Goal: Task Accomplishment & Management: Manage account settings

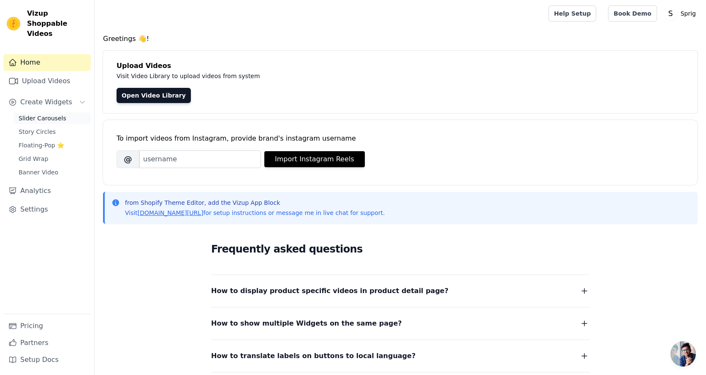
click at [46, 114] on span "Slider Carousels" at bounding box center [43, 118] width 48 height 8
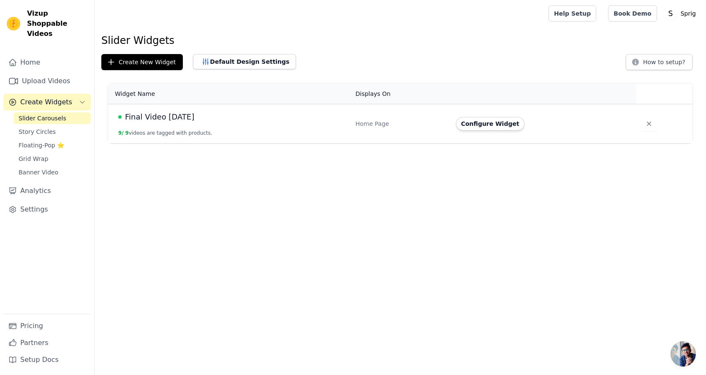
click at [148, 118] on span "Final Video 9 Sep" at bounding box center [159, 117] width 69 height 12
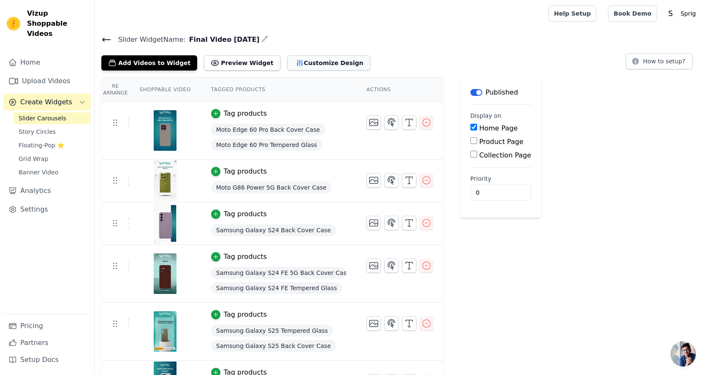
click at [329, 62] on button "Customize Design" at bounding box center [328, 62] width 83 height 15
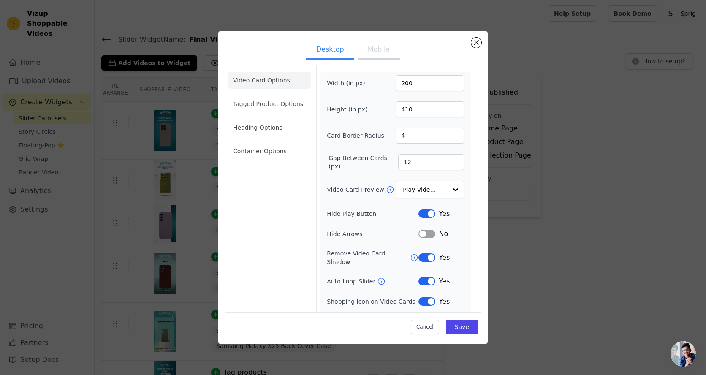
click at [376, 54] on button "Mobile" at bounding box center [378, 50] width 42 height 19
click at [345, 48] on button "Desktop" at bounding box center [330, 50] width 48 height 19
click at [272, 106] on li "Tagged Product Options" at bounding box center [269, 103] width 83 height 17
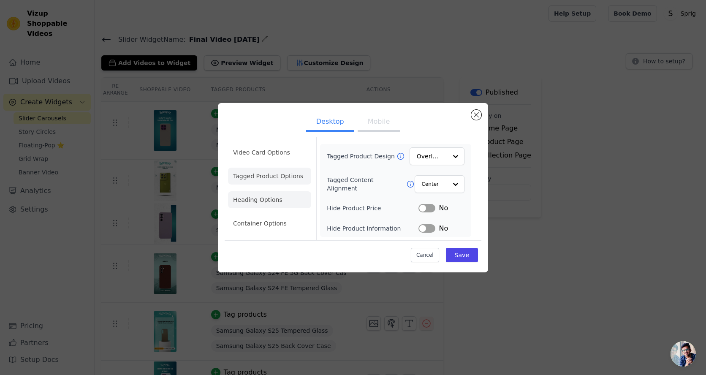
click at [259, 199] on li "Heading Options" at bounding box center [269, 199] width 83 height 17
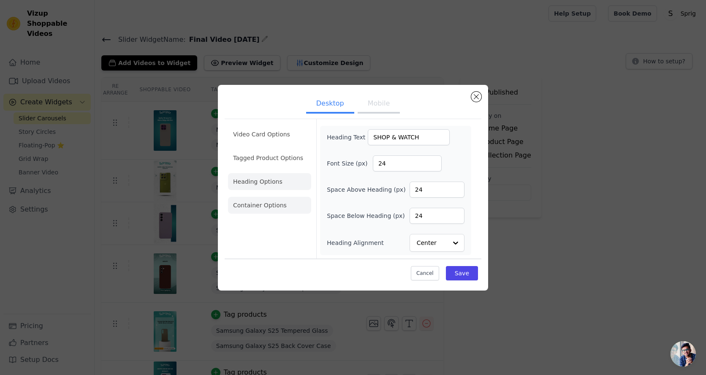
click at [272, 210] on li "Container Options" at bounding box center [269, 205] width 83 height 17
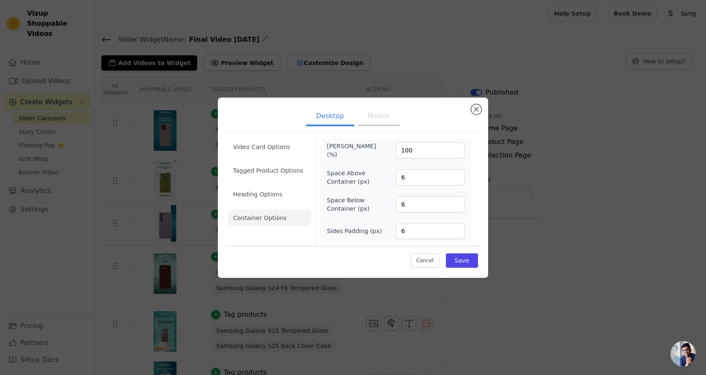
click at [268, 203] on ul "Video Card Options Tagged Product Options Heading Options Container Options" at bounding box center [269, 182] width 83 height 95
click at [270, 196] on li "Heading Options" at bounding box center [269, 194] width 83 height 17
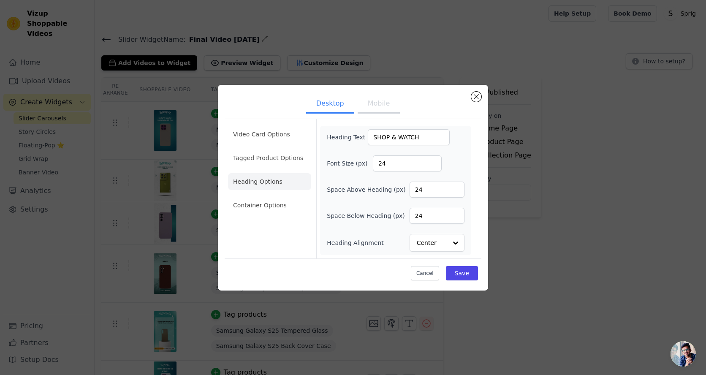
click at [470, 95] on ul "Desktop Mobile" at bounding box center [353, 104] width 257 height 25
click at [476, 98] on button "Close modal" at bounding box center [476, 97] width 10 height 10
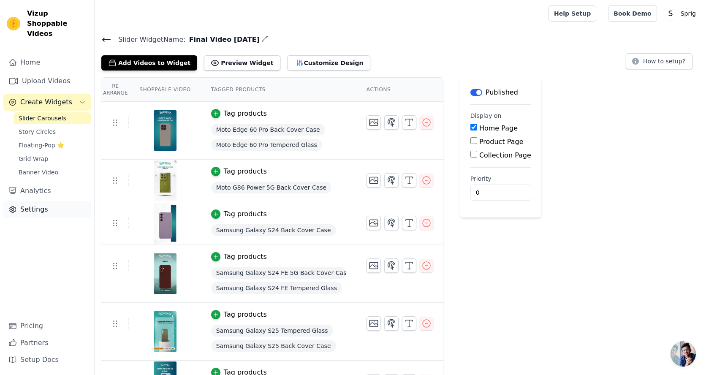
click at [29, 201] on link "Settings" at bounding box center [46, 209] width 87 height 17
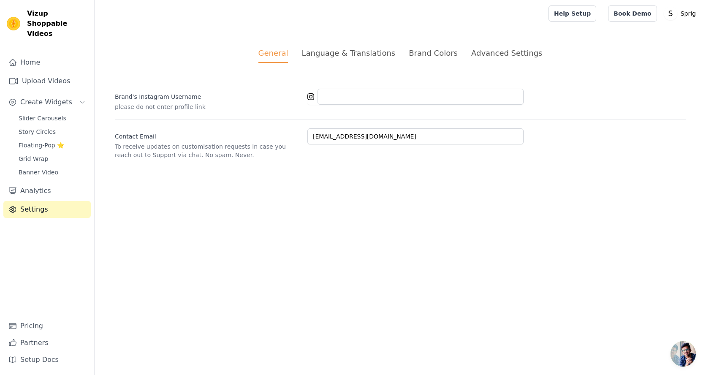
click at [430, 58] on div "Brand Colors" at bounding box center [433, 52] width 49 height 11
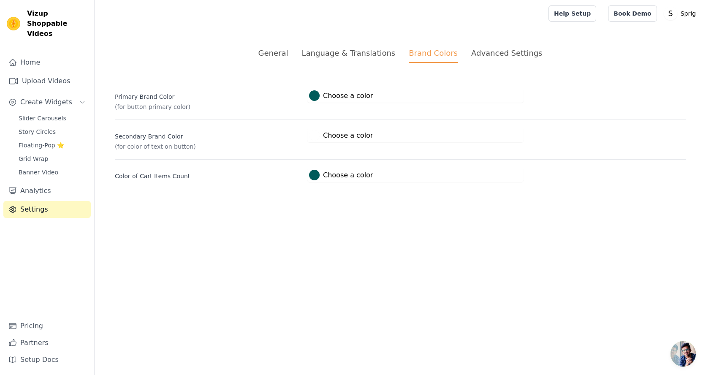
click at [316, 100] on div at bounding box center [314, 95] width 11 height 11
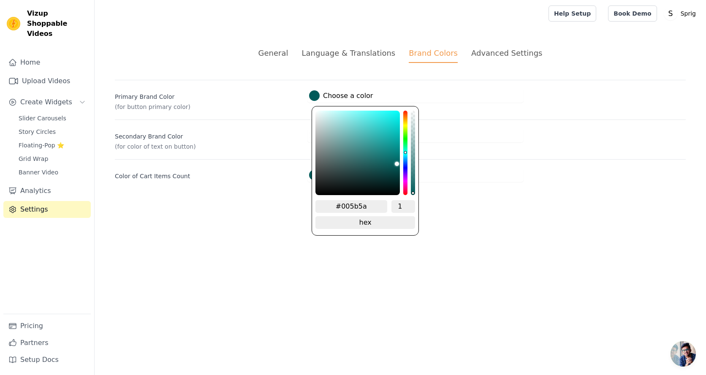
click at [357, 205] on input "#005b5a" at bounding box center [351, 206] width 72 height 13
paste input "34ACA5"
type input "#34aca5"
type input "#34ACA5"
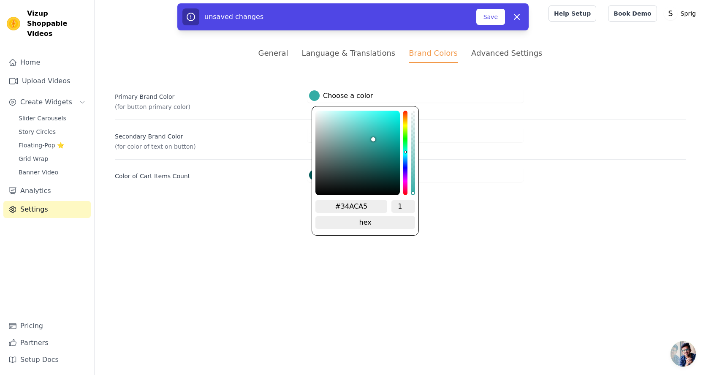
click at [455, 202] on html "Vizup Shoppable Videos Home Upload Videos Create Widgets Slider Carousels Story…" at bounding box center [353, 101] width 706 height 202
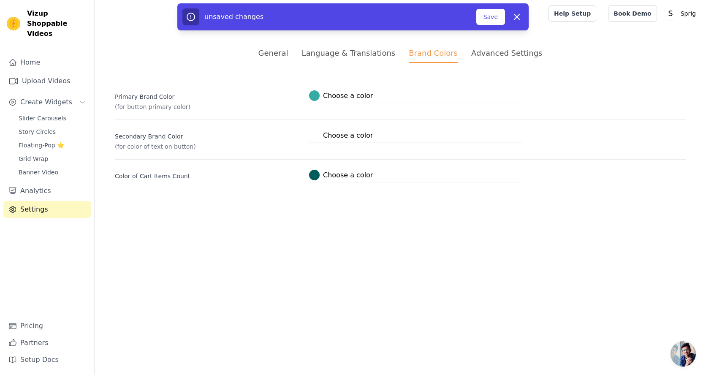
click at [314, 175] on div at bounding box center [314, 175] width 11 height 11
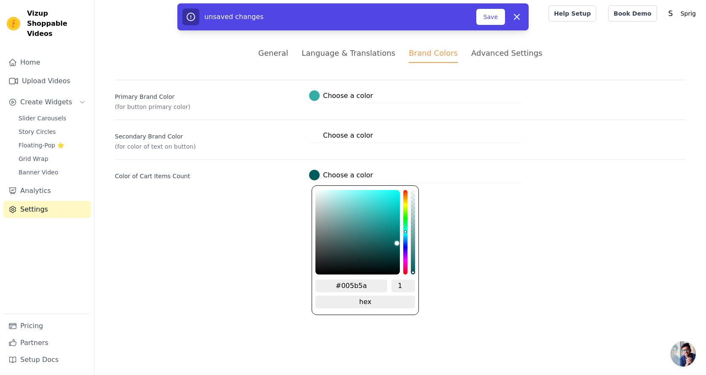
click at [359, 283] on input "#005b5a" at bounding box center [351, 285] width 72 height 13
paste input "34ACA5"
type input "#34aca5"
type input "#34ACA5"
click at [478, 202] on html "Vizup Shoppable Videos Home Upload Videos Create Widgets Slider Carousels Story…" at bounding box center [353, 101] width 706 height 202
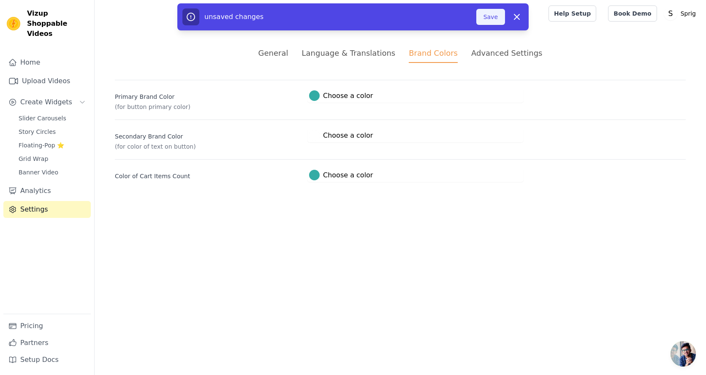
click at [487, 10] on button "Save" at bounding box center [490, 17] width 29 height 16
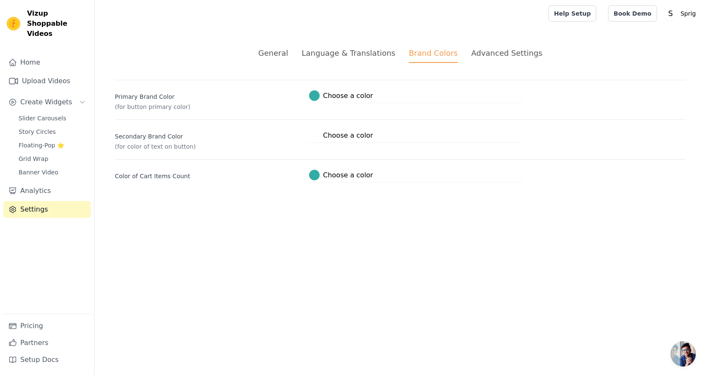
click at [385, 51] on div "Language & Translations" at bounding box center [348, 52] width 94 height 11
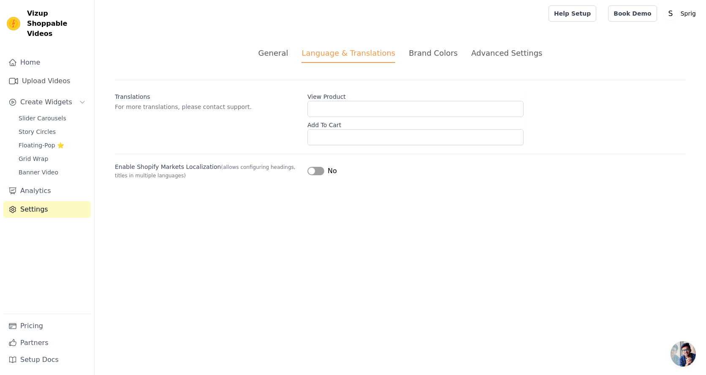
click at [270, 54] on div "General" at bounding box center [273, 52] width 30 height 11
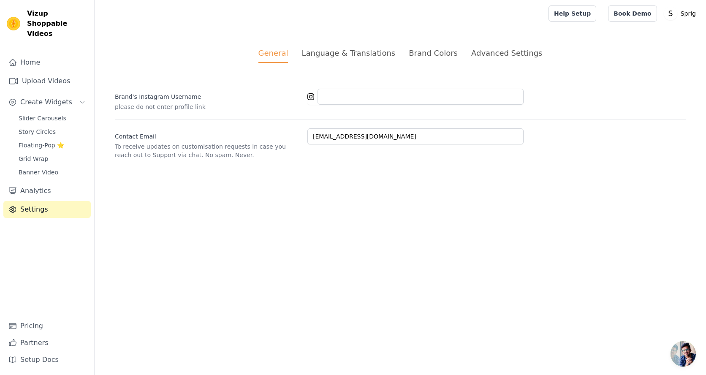
click at [499, 52] on div "Advanced Settings" at bounding box center [506, 52] width 71 height 11
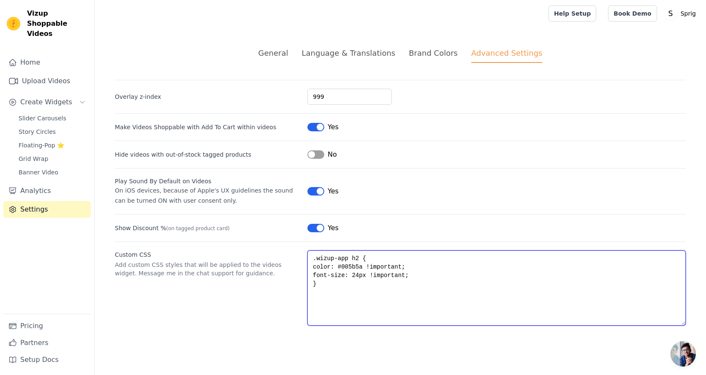
click at [351, 265] on textarea ".wizup-app h2 { color: #005b5a !important; font-size: 24px !important; }" at bounding box center [496, 287] width 378 height 75
paste textarea "#34ACA5"
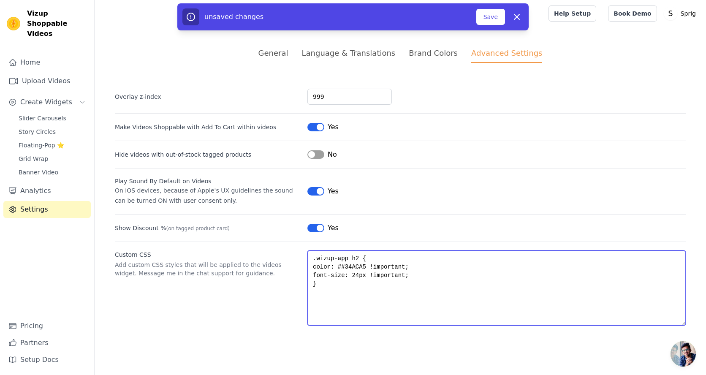
click at [341, 268] on textarea ".wizup-app h2 { color: ##34ACA5 !important; font-size: 24px !important; }" at bounding box center [496, 287] width 378 height 75
type textarea ".wizup-app h2 { color: #34ACA5 !important; font-size: 24px !important; }"
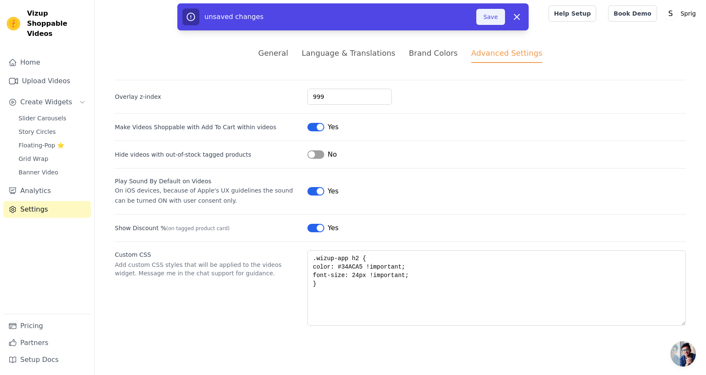
click at [495, 14] on button "Save" at bounding box center [490, 17] width 29 height 16
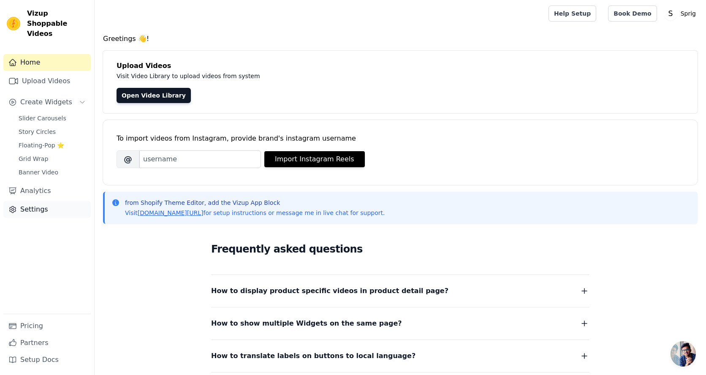
click at [30, 201] on link "Settings" at bounding box center [46, 209] width 87 height 17
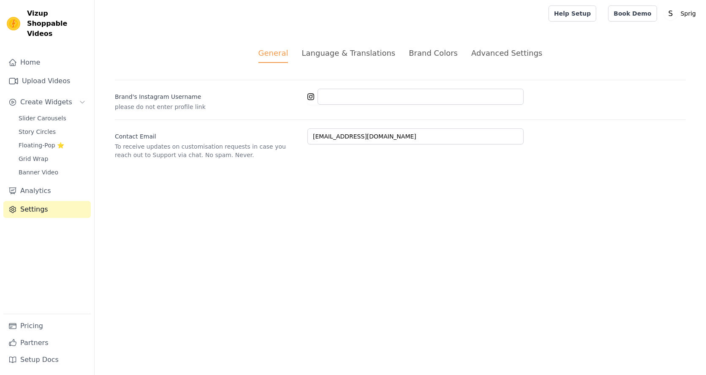
click at [485, 57] on div "Advanced Settings" at bounding box center [506, 52] width 71 height 11
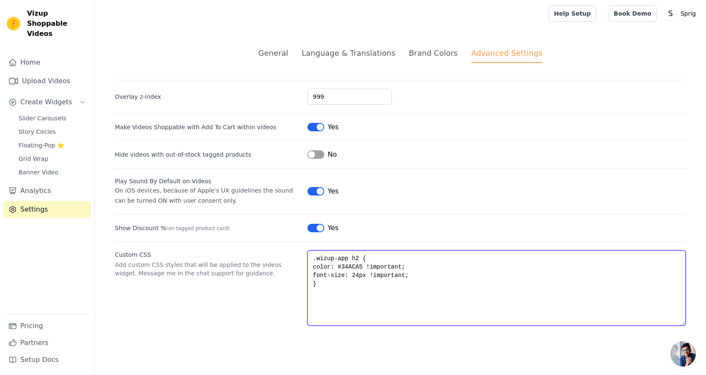
click at [363, 298] on textarea ".wizup-app h2 { color: #34ACA5 !important; font-size: 24px !important; }" at bounding box center [496, 287] width 378 height 75
paste textarea "color: #34ACA5 !important; font-size: 24px !important; } /* Mobile view */ @med…"
type textarea ".wizup-app h2 { color: #34ACA5 !important; font-size: 24px !important; } /* Mob…"
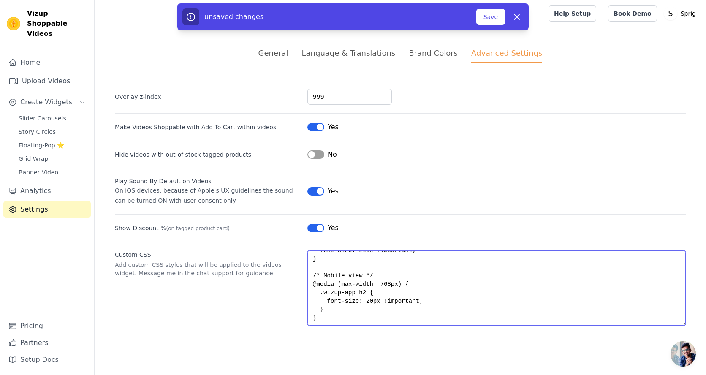
scroll to position [34, 0]
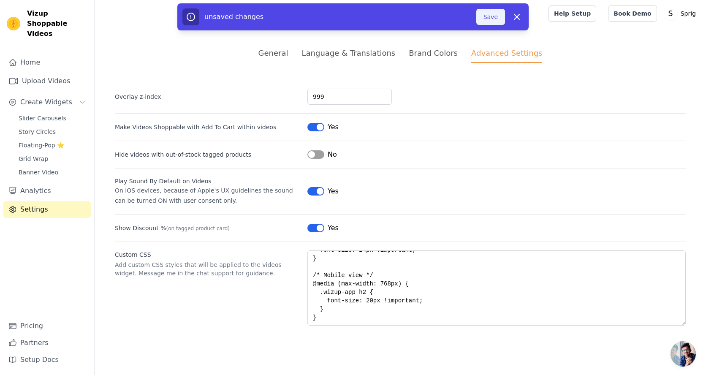
click at [483, 16] on button "Save" at bounding box center [490, 17] width 29 height 16
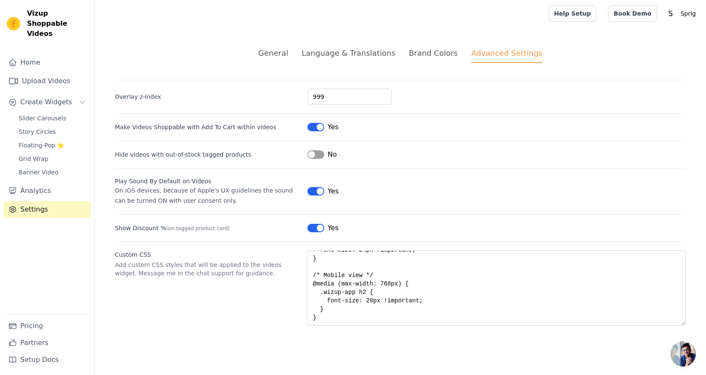
scroll to position [0, 0]
